Goal: Task Accomplishment & Management: Use online tool/utility

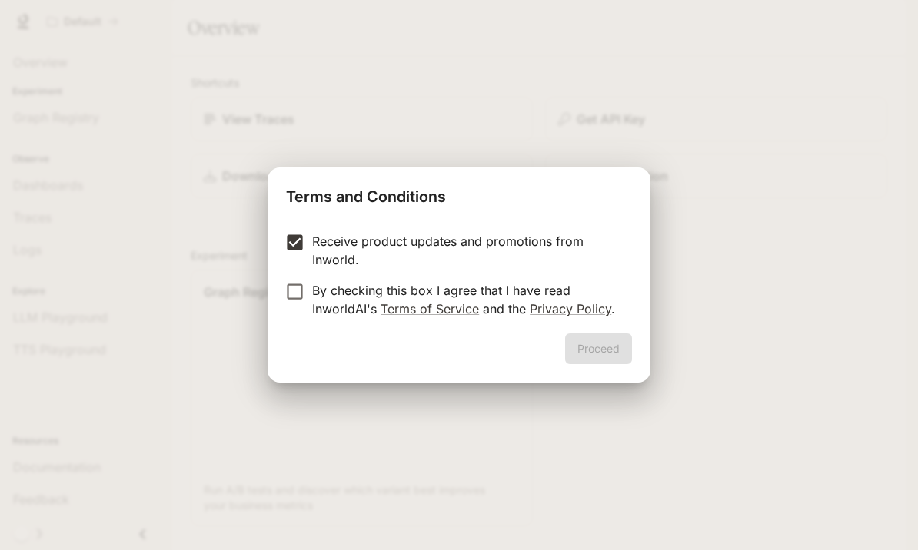
click at [307, 267] on label "Receive product updates and promotions from Inworld." at bounding box center [448, 250] width 342 height 37
click at [313, 271] on form "Receive product updates and promotions from Inworld. By checking this box I agr…" at bounding box center [459, 275] width 346 height 86
click at [599, 345] on button "Proceed" at bounding box center [598, 349] width 67 height 31
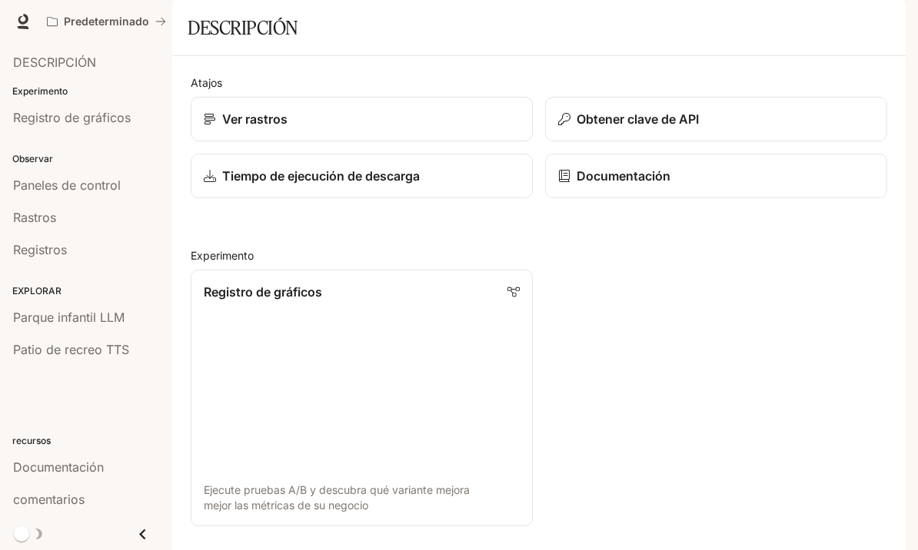
scroll to position [88, 0]
click at [471, 314] on link "Registro de gráficos Ejecute pruebas A/B y descubra qué variante mejora mejor l…" at bounding box center [361, 397] width 345 height 259
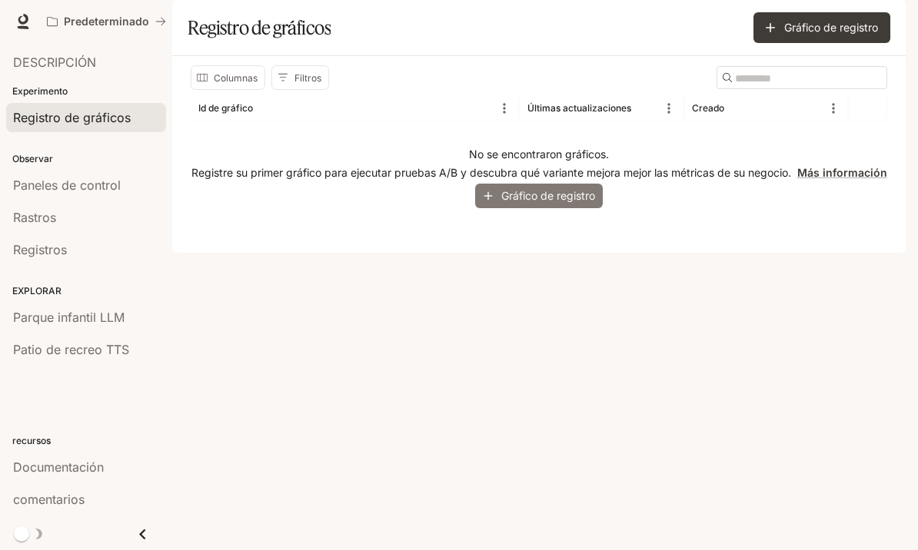
click at [591, 209] on button "Gráfico de registro" at bounding box center [539, 196] width 128 height 25
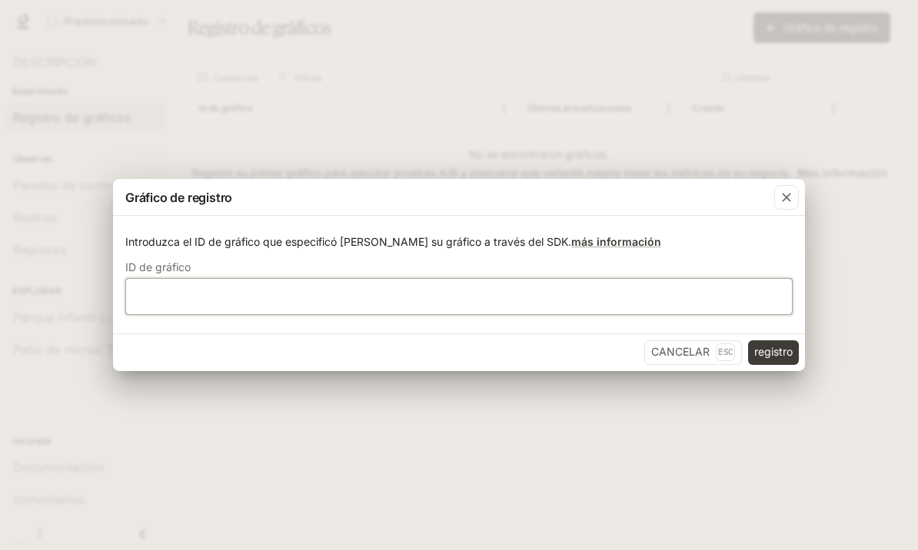
click at [644, 301] on input "text" at bounding box center [459, 295] width 666 height 15
type input "******"
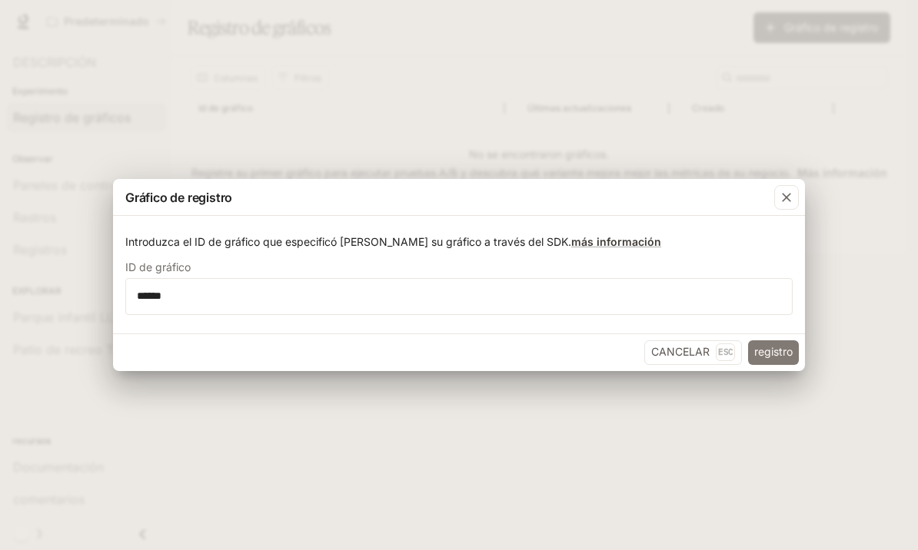
click at [767, 361] on button "registro" at bounding box center [773, 352] width 51 height 25
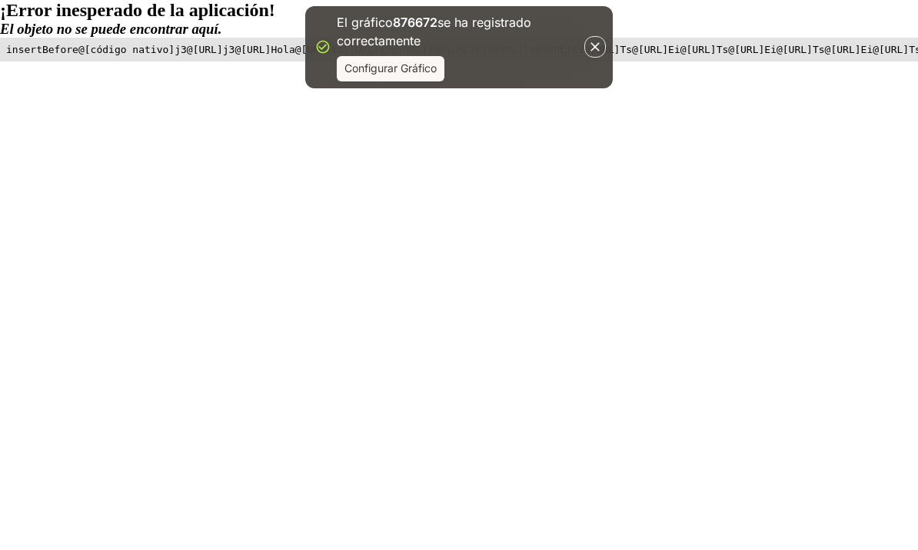
click at [599, 41] on icon "button" at bounding box center [594, 46] width 15 height 15
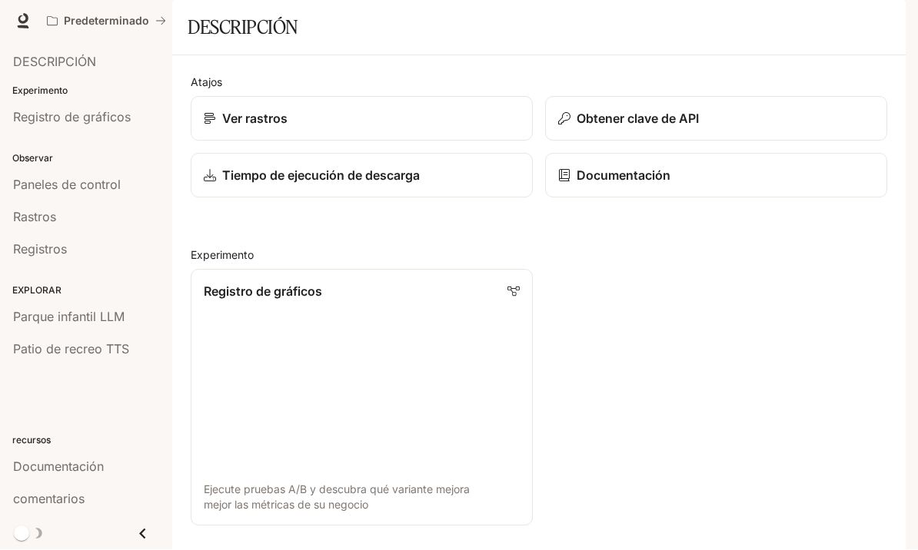
scroll to position [53, 0]
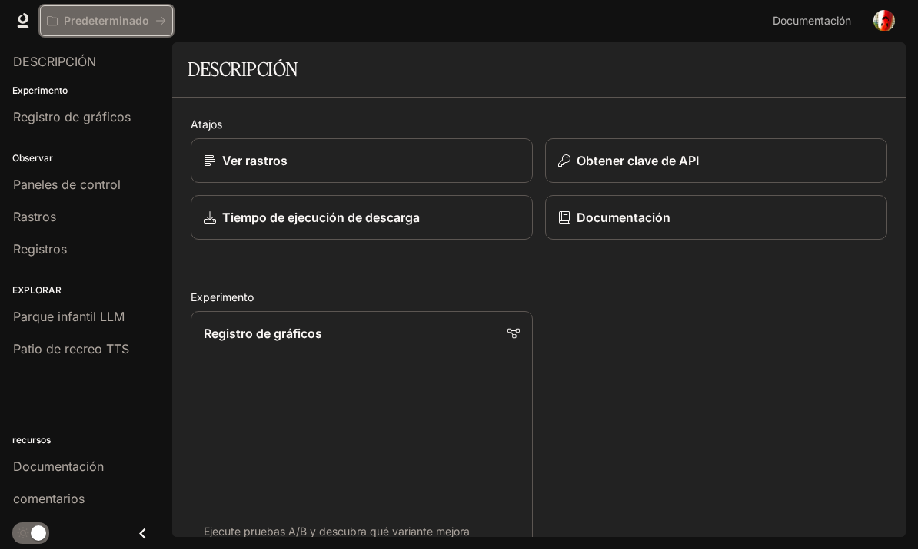
click at [88, 34] on button "Predeterminado" at bounding box center [106, 21] width 133 height 31
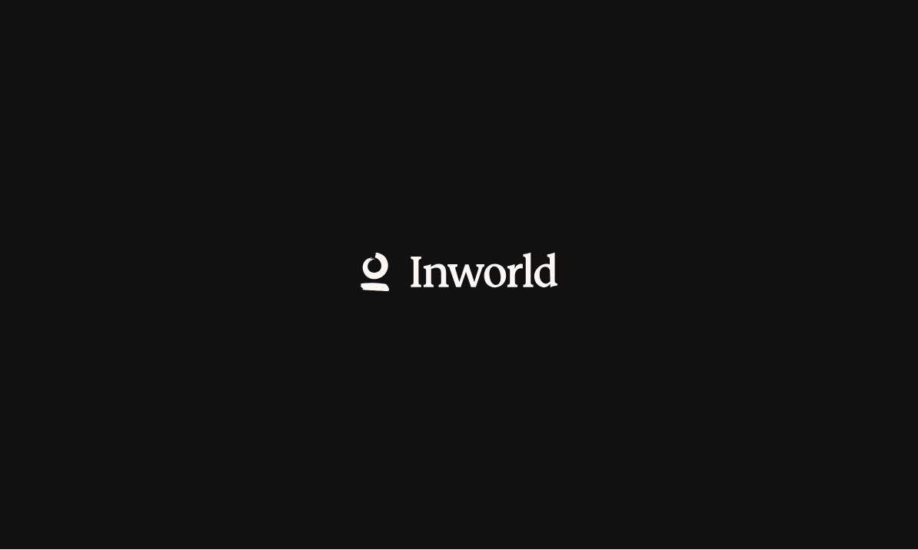
scroll to position [1, 0]
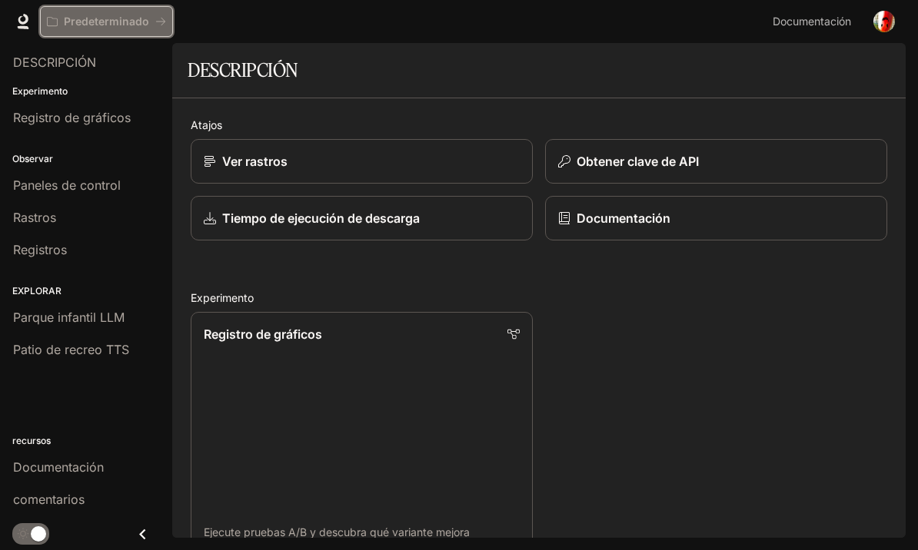
click at [51, 22] on icon "Todos los espacios de trabajo" at bounding box center [52, 21] width 11 height 11
click at [201, 77] on h1 "DESCRIPCIÓN" at bounding box center [243, 70] width 111 height 31
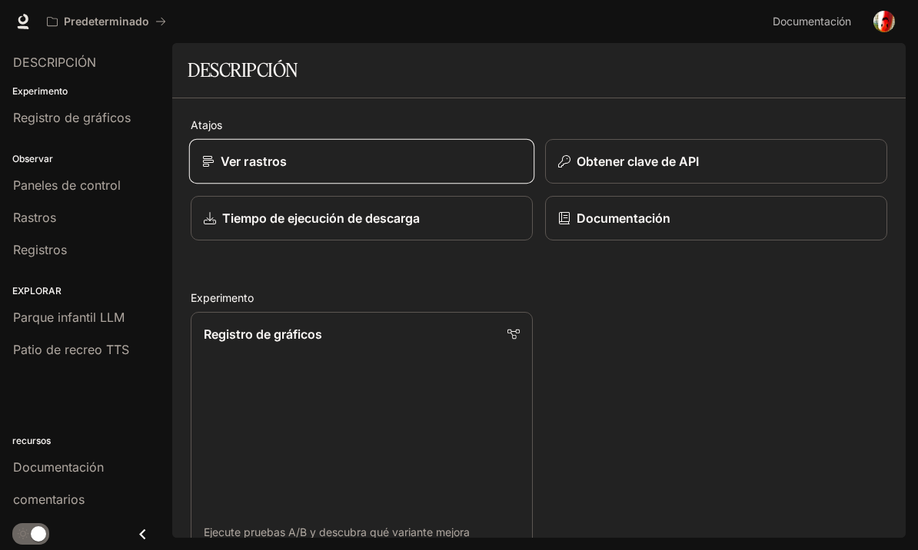
click at [234, 145] on link "Ver rastros" at bounding box center [361, 161] width 345 height 45
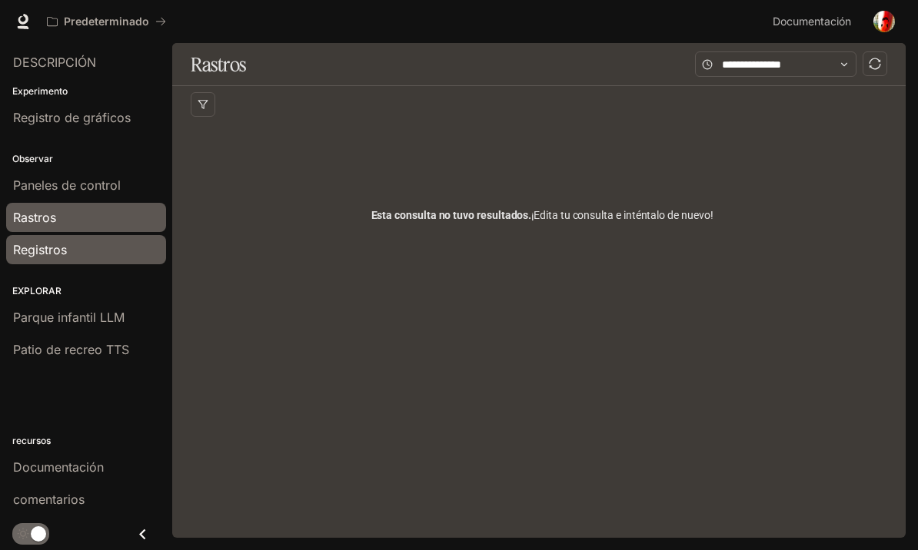
click at [49, 252] on span "Registros" at bounding box center [40, 250] width 54 height 18
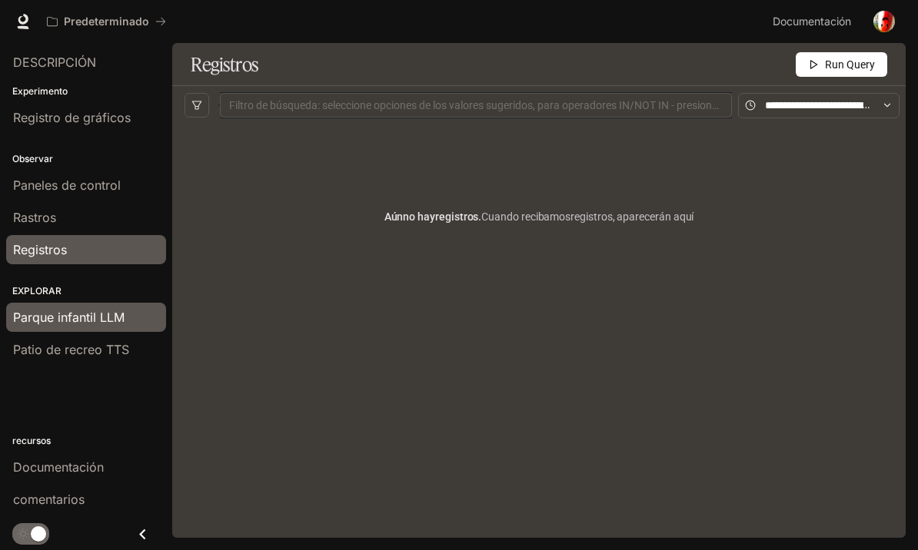
click at [28, 317] on span "Parque infantil LLM" at bounding box center [68, 317] width 111 height 18
